Goal: Complete application form

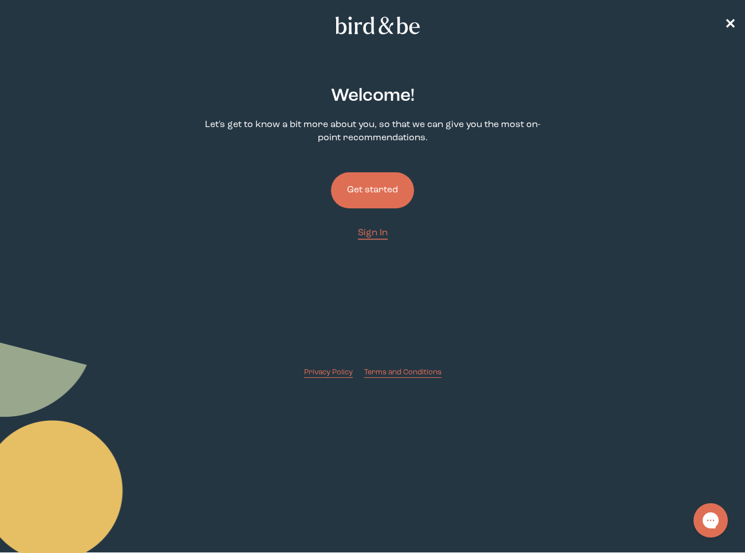
click at [386, 187] on button "Get started" at bounding box center [372, 190] width 83 height 36
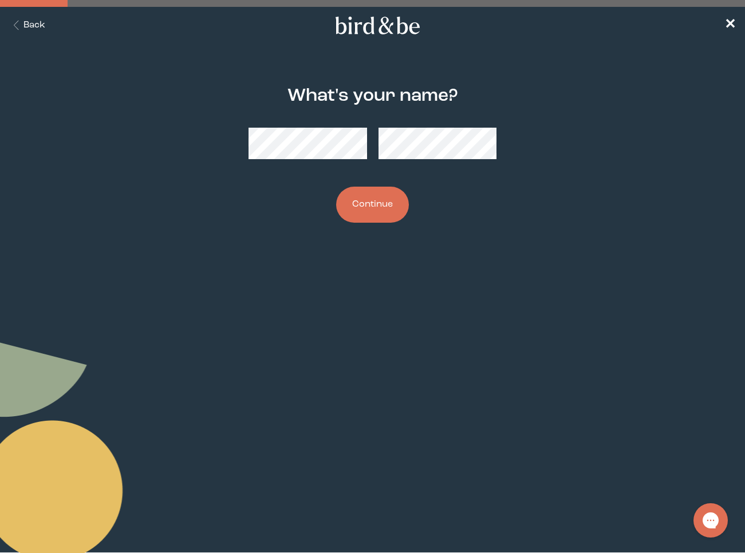
click at [386, 200] on button "Continue" at bounding box center [372, 205] width 73 height 36
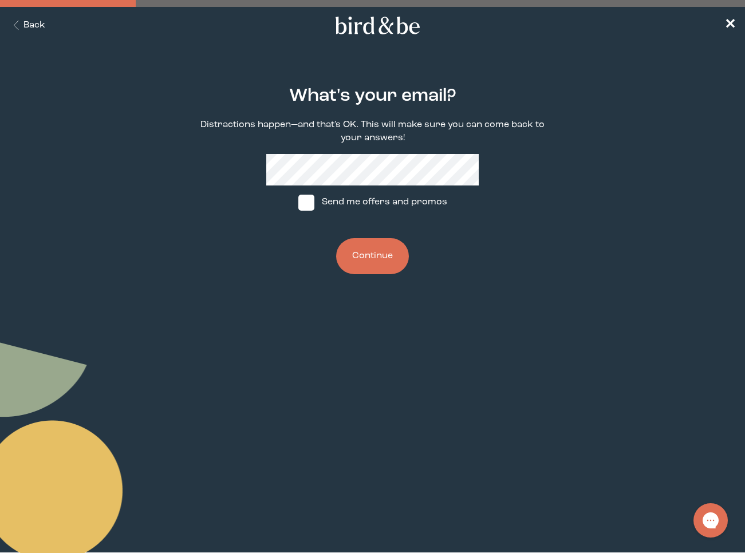
click at [381, 252] on button "Continue" at bounding box center [372, 256] width 73 height 36
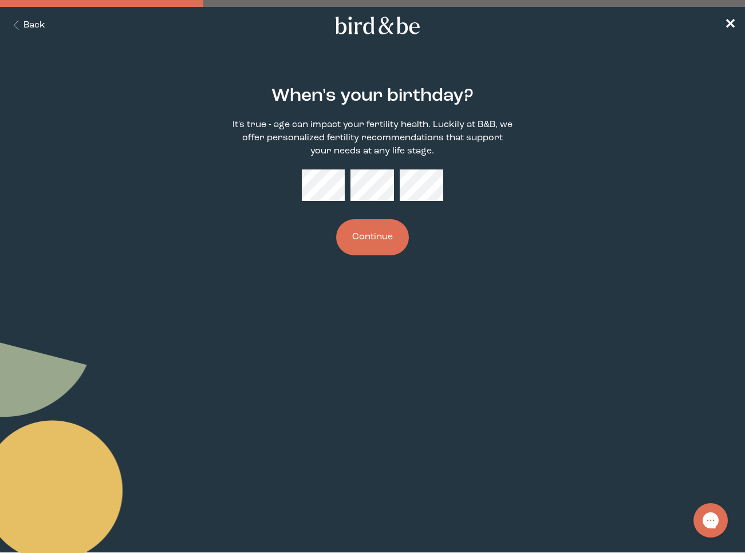
click at [336, 219] on button "Continue" at bounding box center [372, 237] width 73 height 36
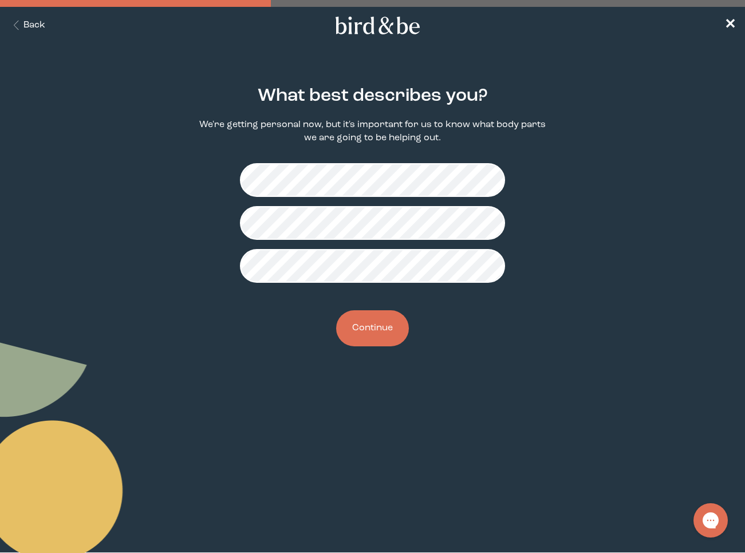
click at [388, 325] on button "Continue" at bounding box center [372, 328] width 73 height 36
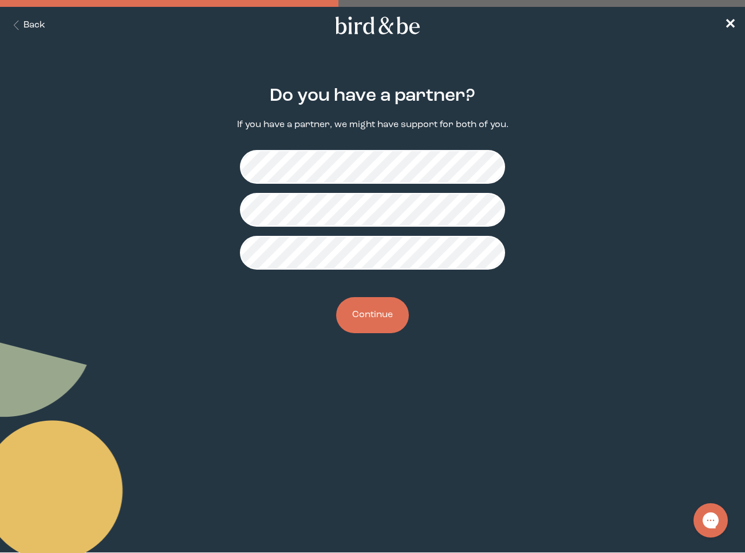
click at [380, 323] on button "Continue" at bounding box center [372, 315] width 73 height 36
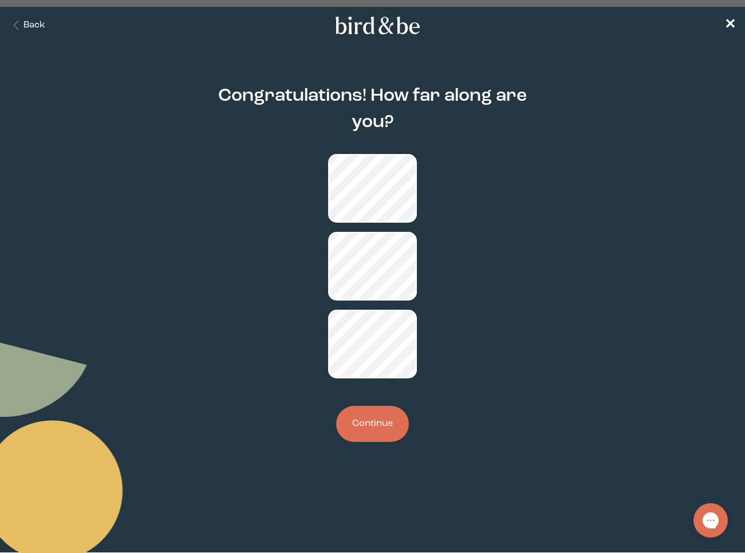
click at [372, 406] on button "Continue" at bounding box center [372, 424] width 73 height 36
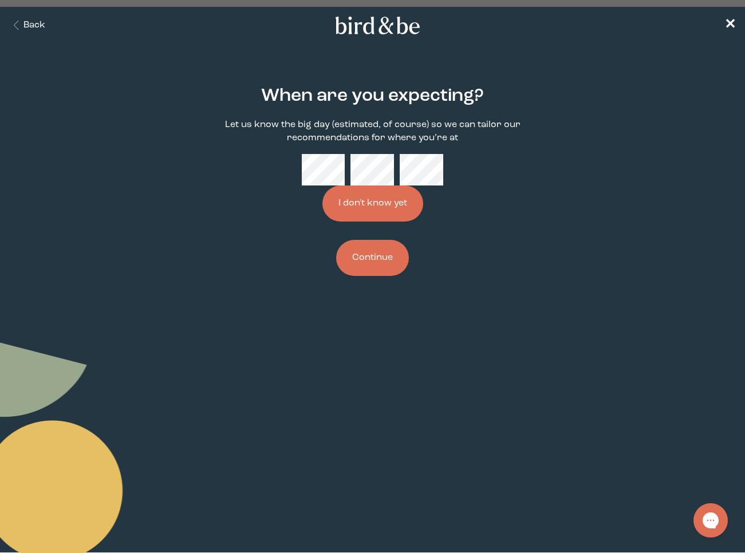
click at [371, 268] on button "Continue" at bounding box center [372, 258] width 73 height 36
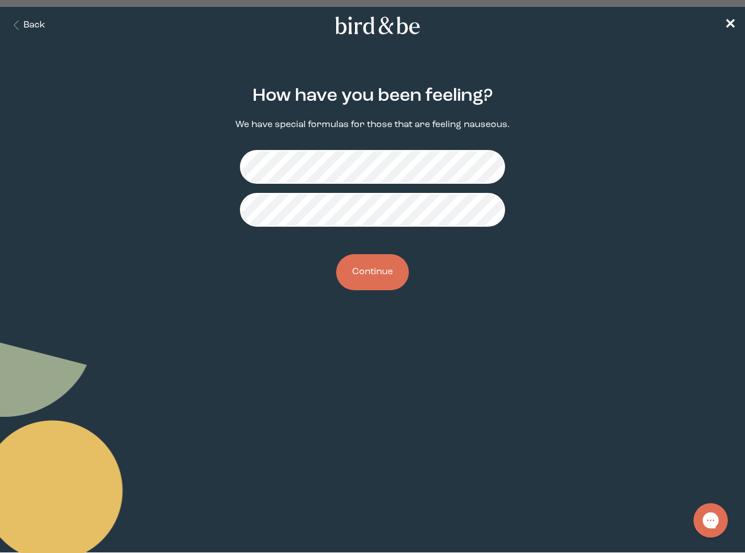
click at [392, 268] on button "Continue" at bounding box center [372, 272] width 73 height 36
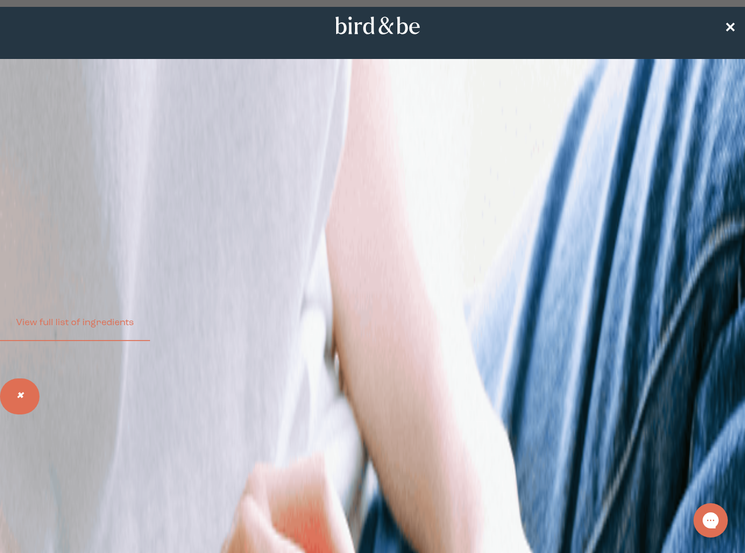
click at [729, 25] on span "✕" at bounding box center [729, 26] width 11 height 14
